Goal: Task Accomplishment & Management: Use online tool/utility

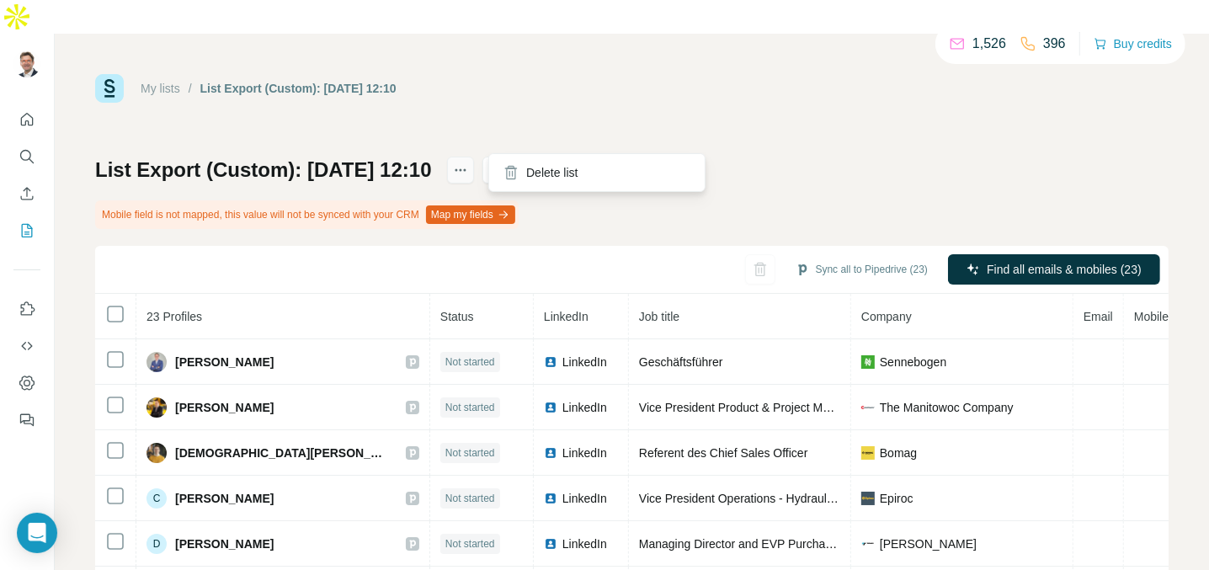
click at [469, 162] on icon "actions" at bounding box center [460, 170] width 17 height 17
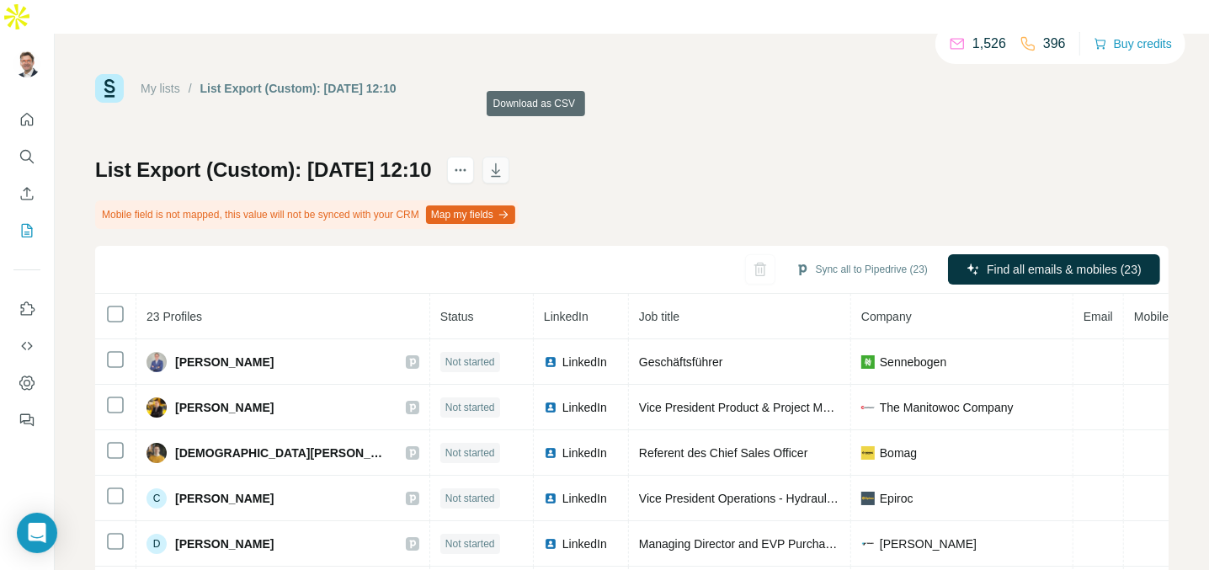
click at [504, 162] on icon "button" at bounding box center [496, 170] width 17 height 17
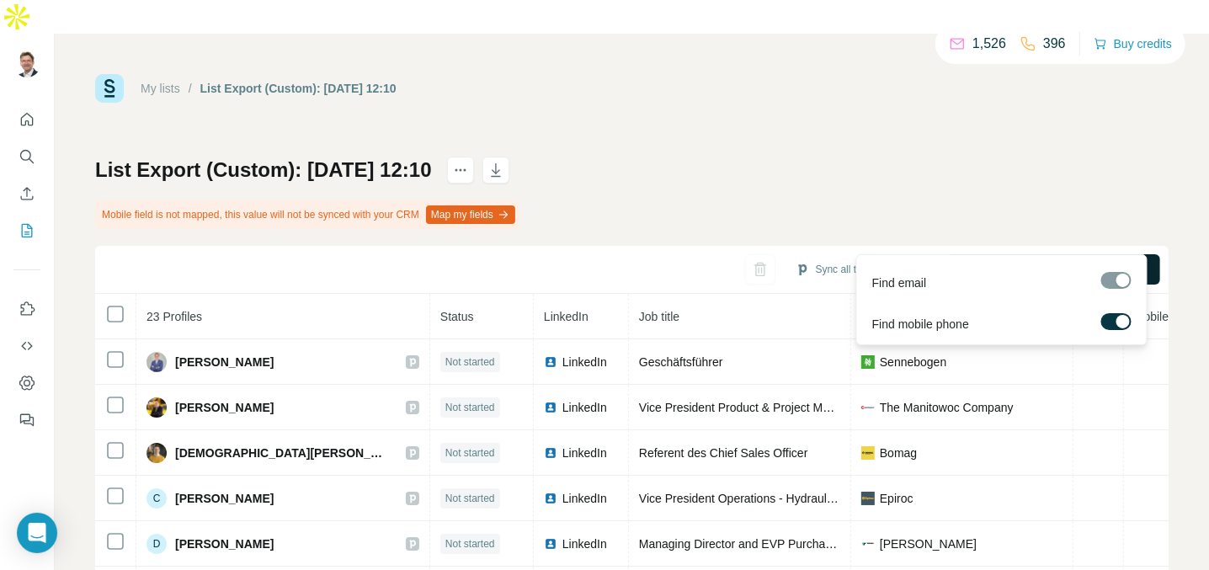
click at [1033, 261] on span "Find all emails & mobiles (23)" at bounding box center [1064, 269] width 155 height 17
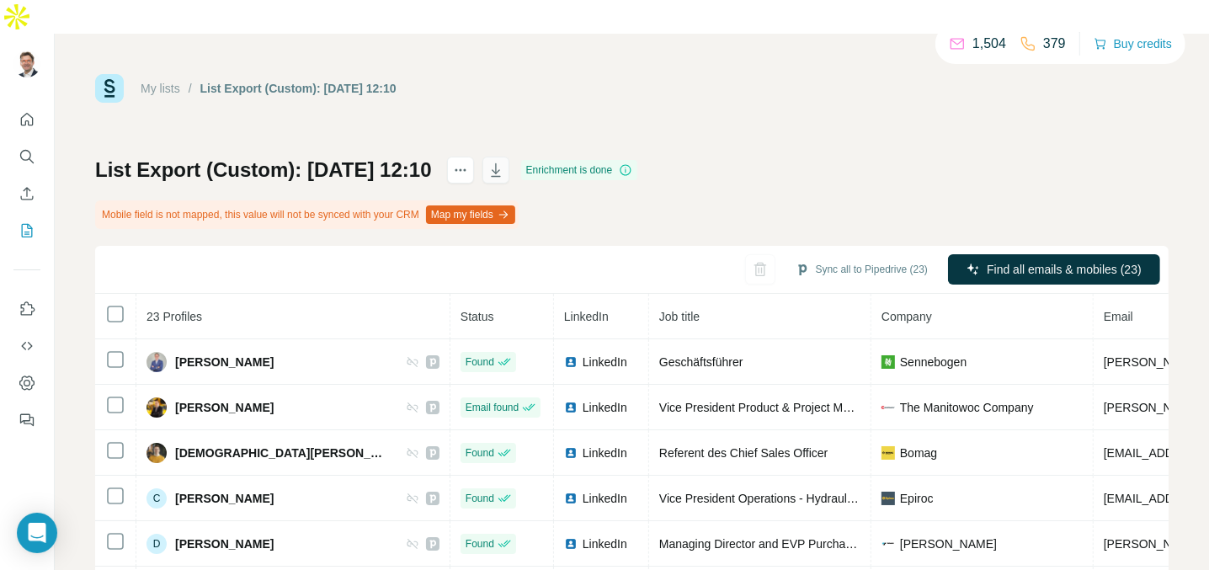
click at [504, 162] on icon "button" at bounding box center [496, 170] width 17 height 17
click at [23, 222] on icon "My lists" at bounding box center [27, 230] width 17 height 17
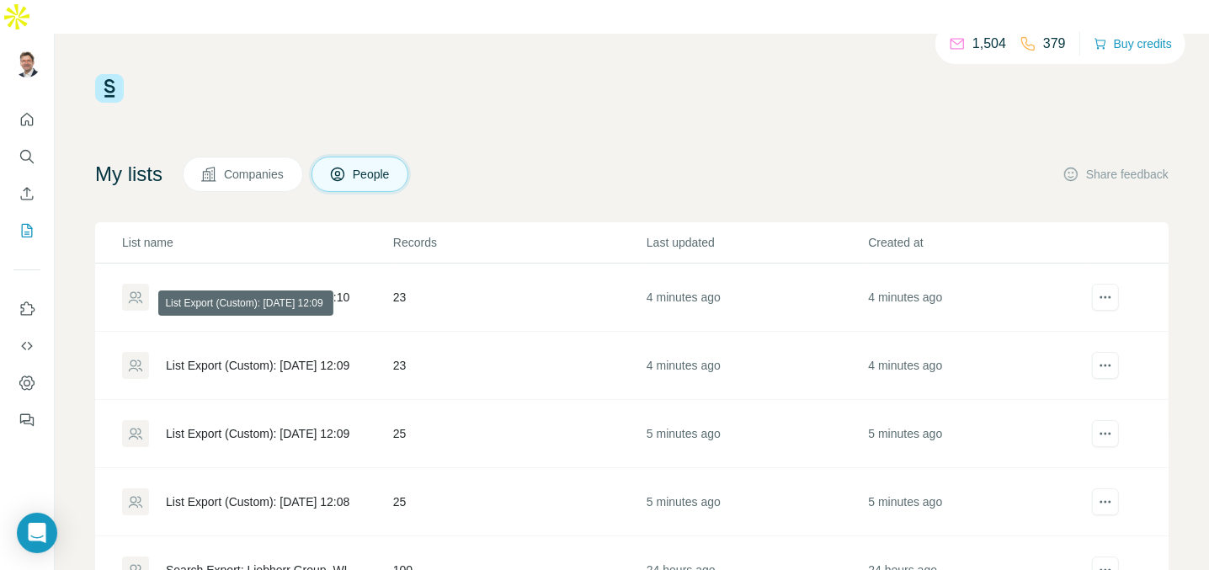
click at [320, 357] on div "List Export (Custom): [DATE] 12:09" at bounding box center [258, 365] width 184 height 17
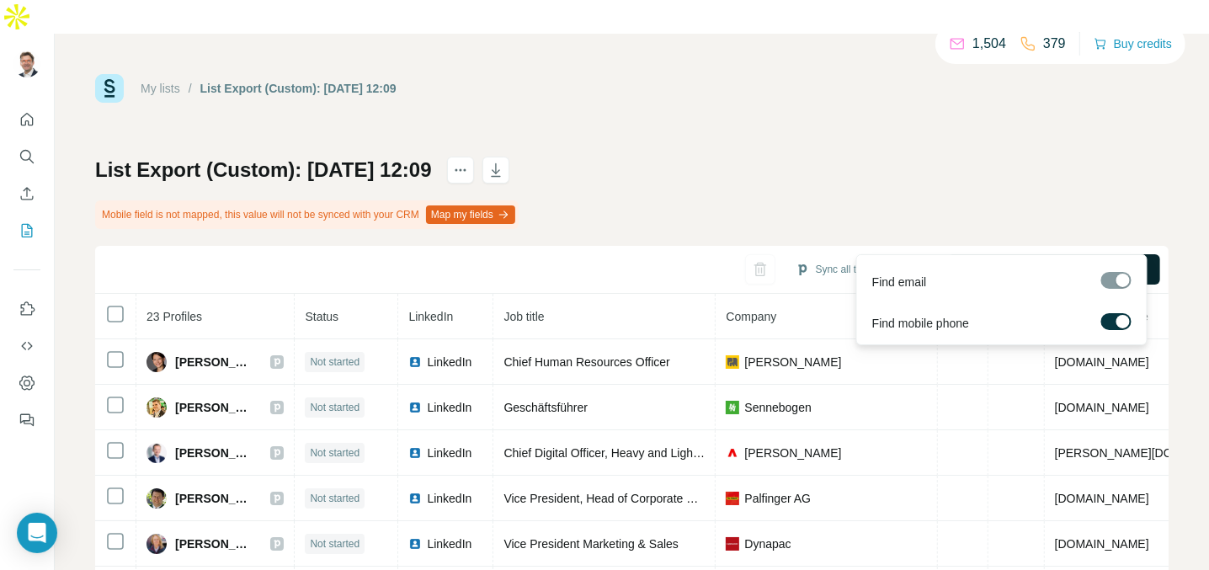
click at [1042, 261] on span "Find all emails & mobiles (23)" at bounding box center [1064, 269] width 155 height 17
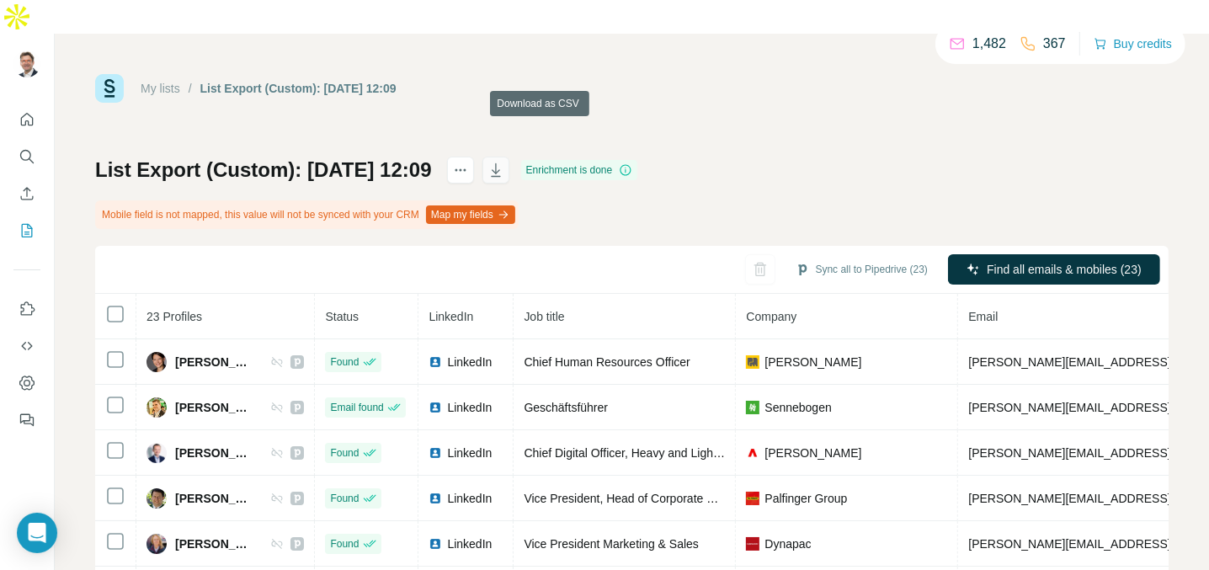
click at [504, 162] on icon "button" at bounding box center [496, 170] width 17 height 17
click at [29, 222] on icon "My lists" at bounding box center [27, 230] width 17 height 17
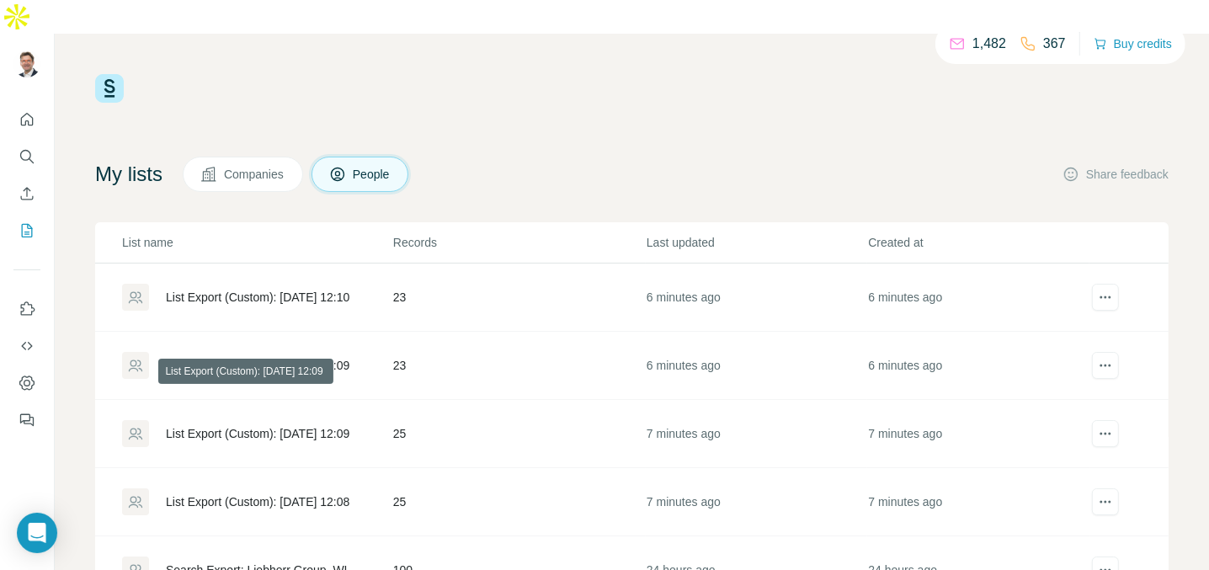
click at [334, 425] on div "List Export (Custom): [DATE] 12:09" at bounding box center [258, 433] width 184 height 17
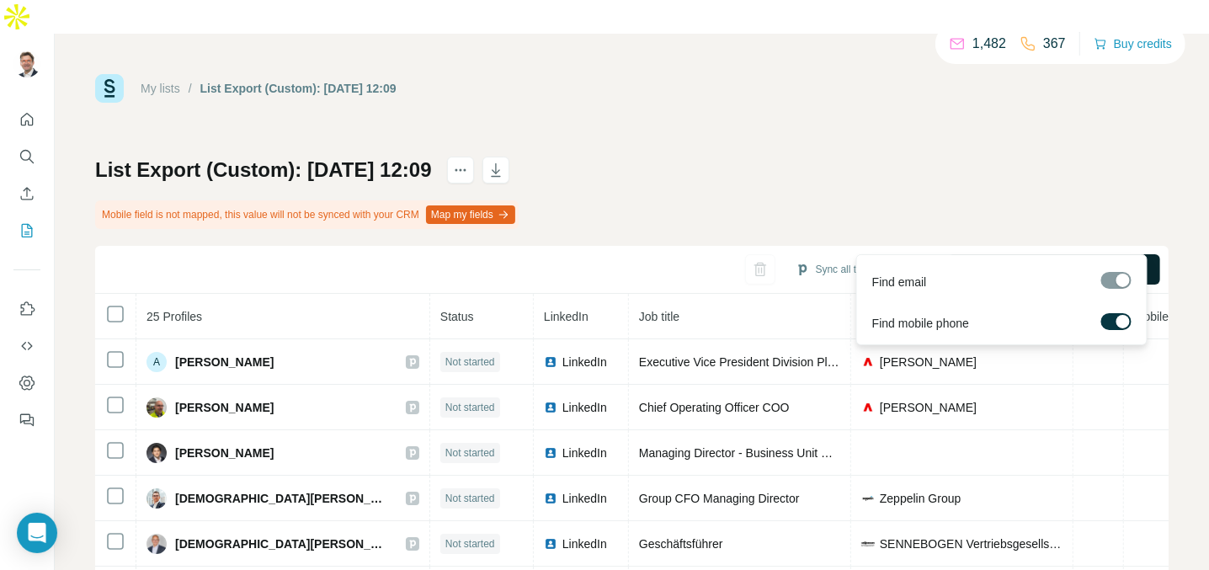
click at [994, 261] on span "Find all emails & mobiles (25)" at bounding box center [1064, 269] width 155 height 17
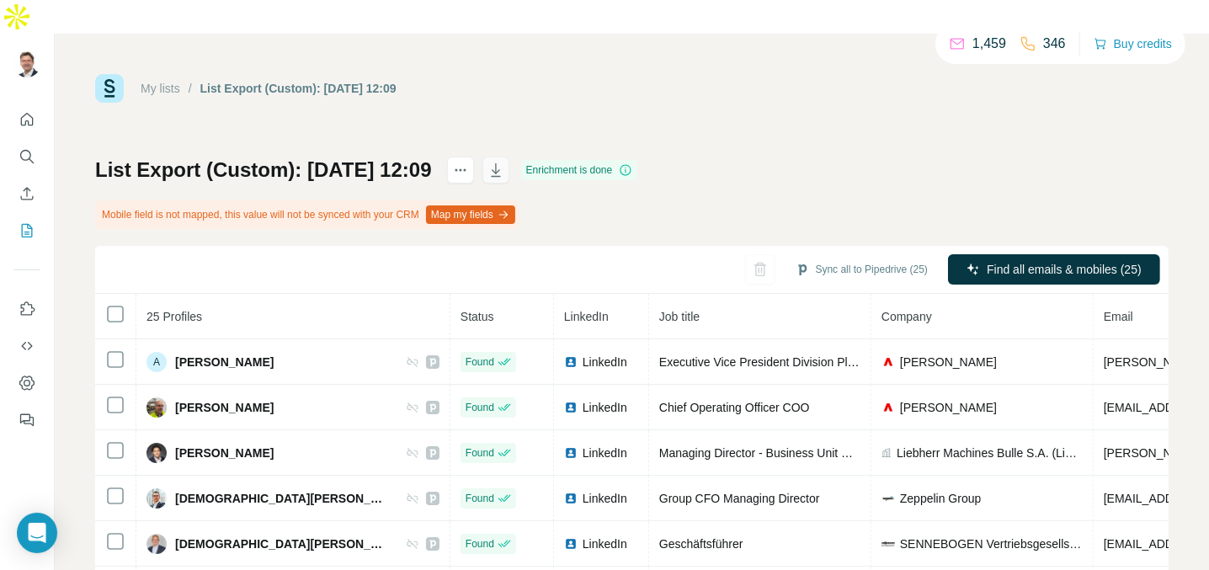
click at [504, 162] on icon "button" at bounding box center [496, 170] width 17 height 17
click at [33, 222] on icon "My lists" at bounding box center [27, 230] width 17 height 17
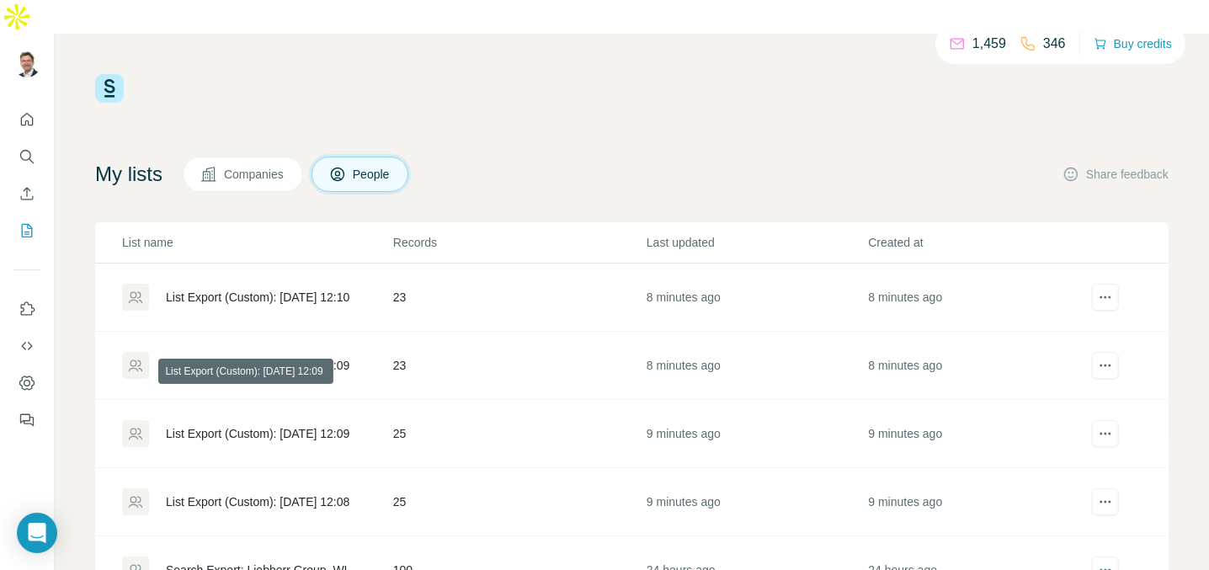
click at [274, 488] on div "List Export (Custom): [DATE] 12:08" at bounding box center [256, 501] width 269 height 27
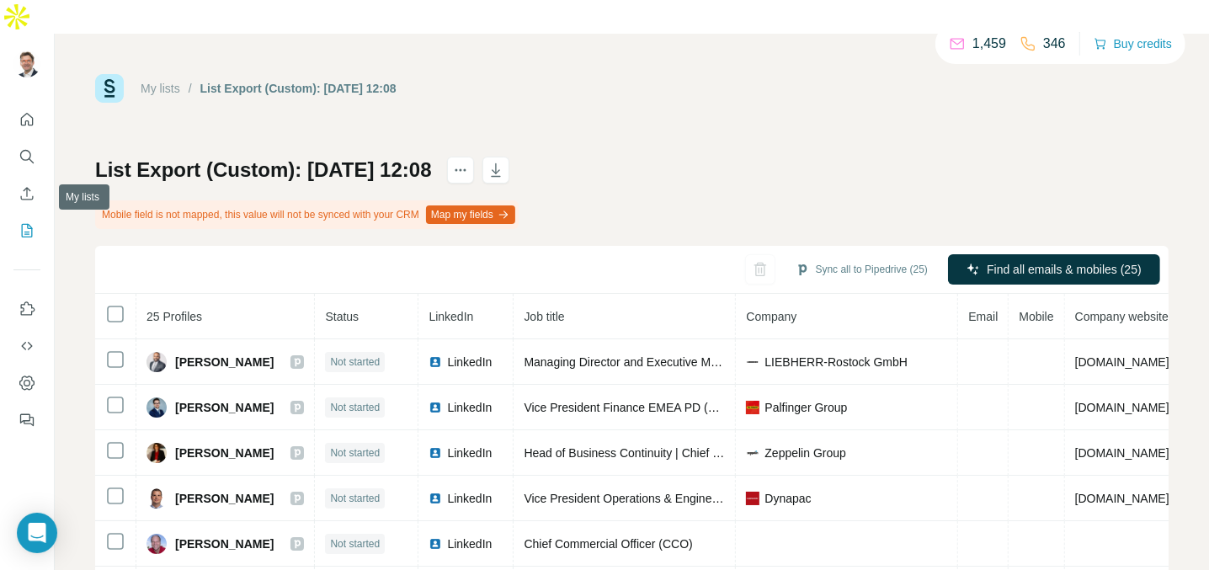
click at [27, 224] on icon "My lists" at bounding box center [28, 229] width 8 height 11
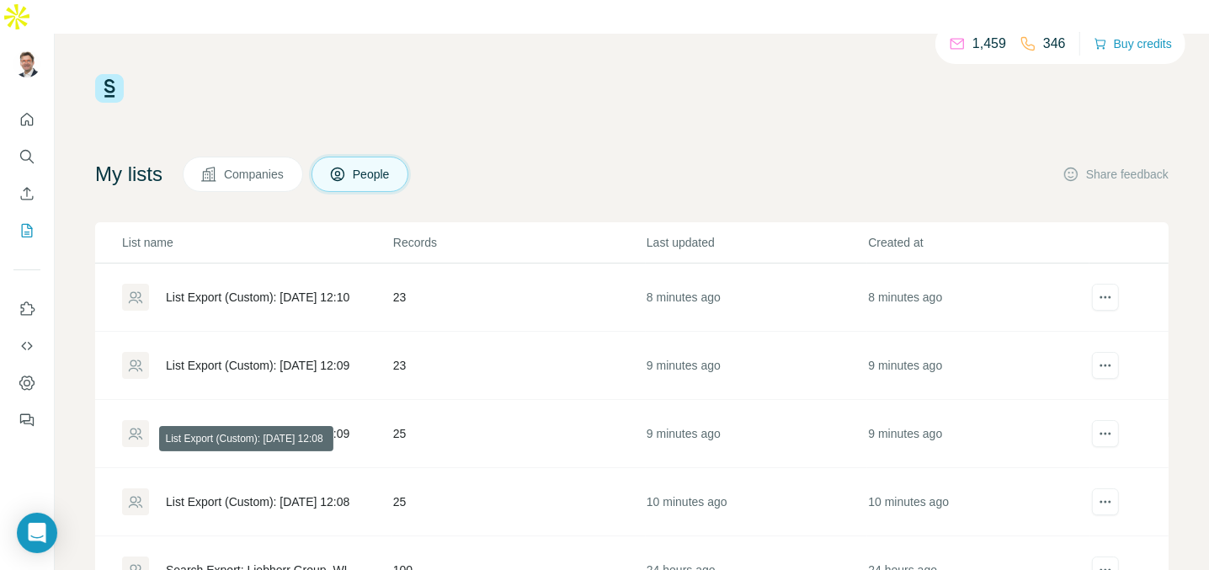
click at [306, 493] on div "List Export (Custom): [DATE] 12:08" at bounding box center [258, 501] width 184 height 17
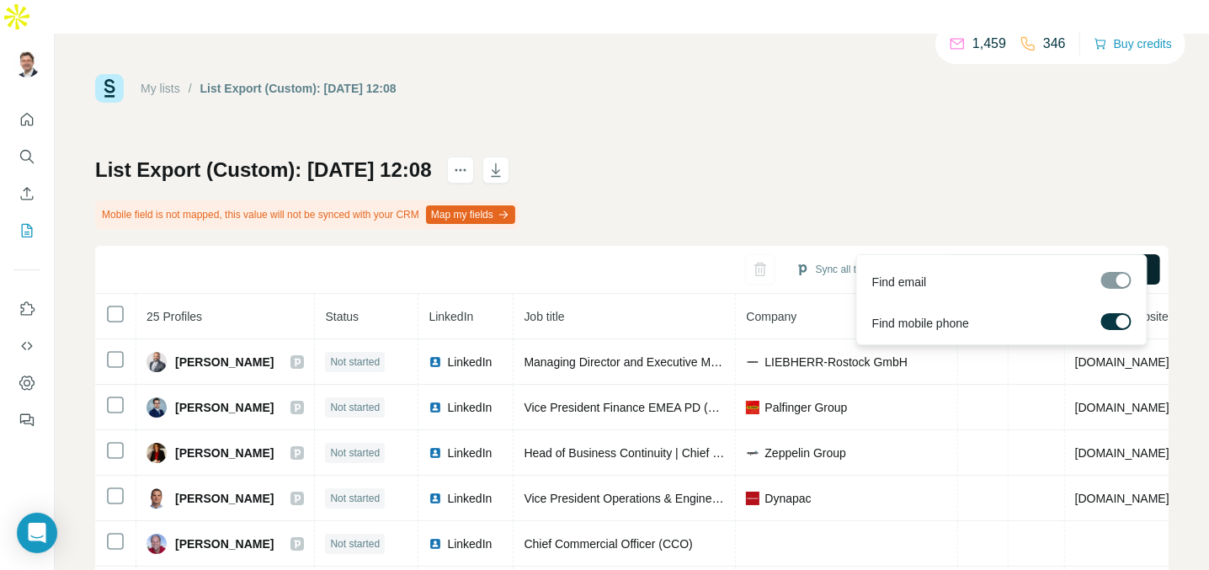
click at [1014, 261] on span "Find all emails & mobiles (25)" at bounding box center [1064, 269] width 155 height 17
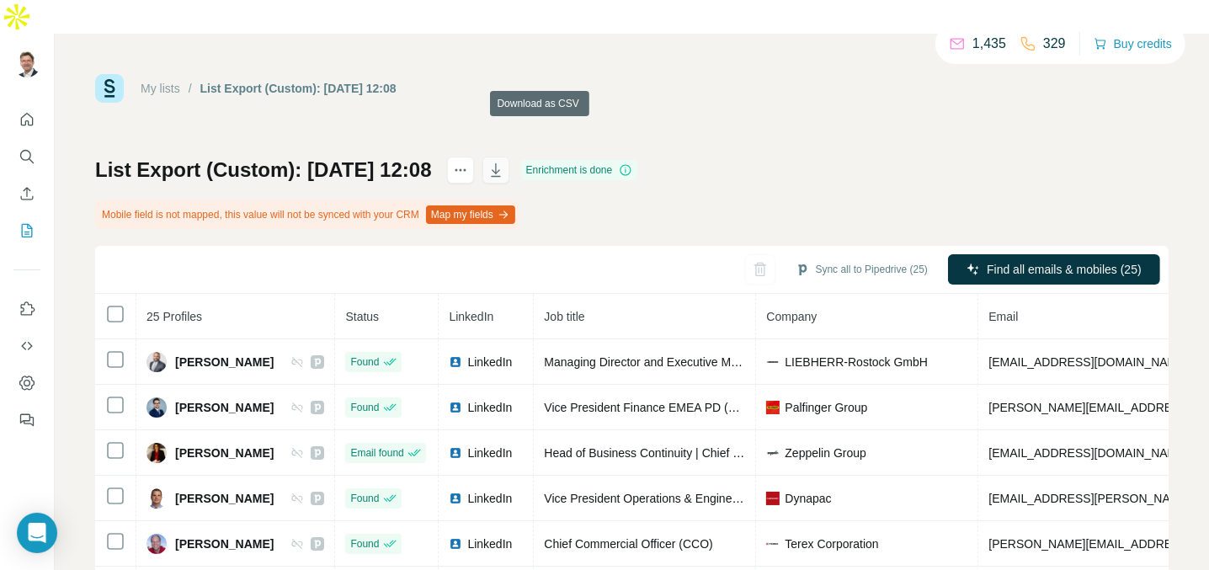
click at [500, 163] on icon "button" at bounding box center [495, 169] width 9 height 13
